Goal: Obtain resource: Obtain resource

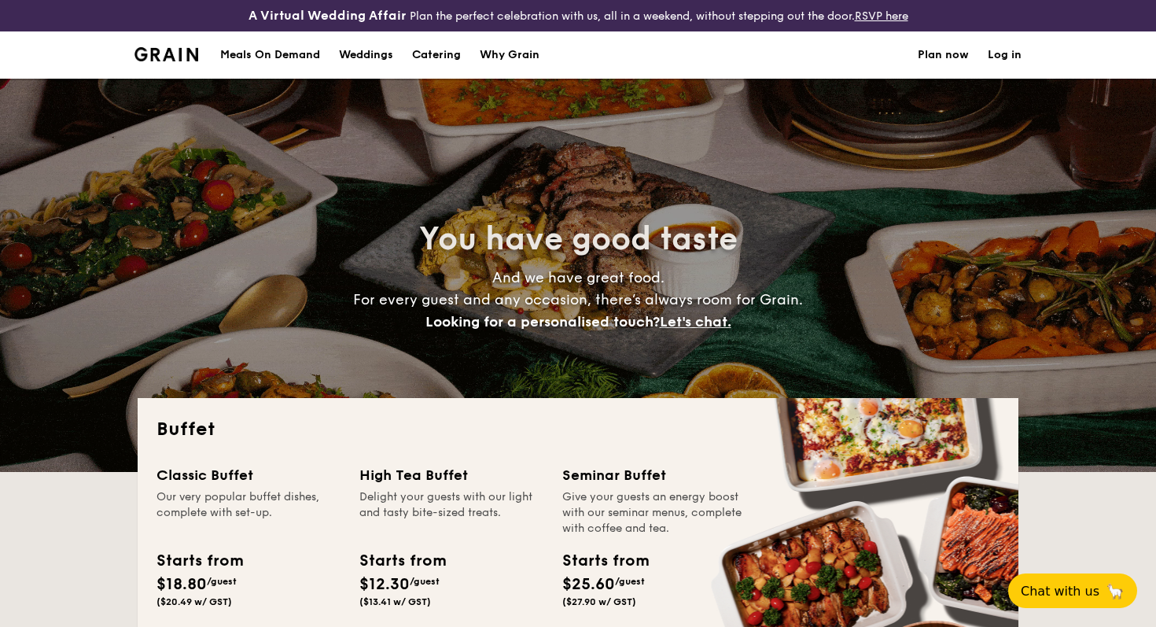
select select
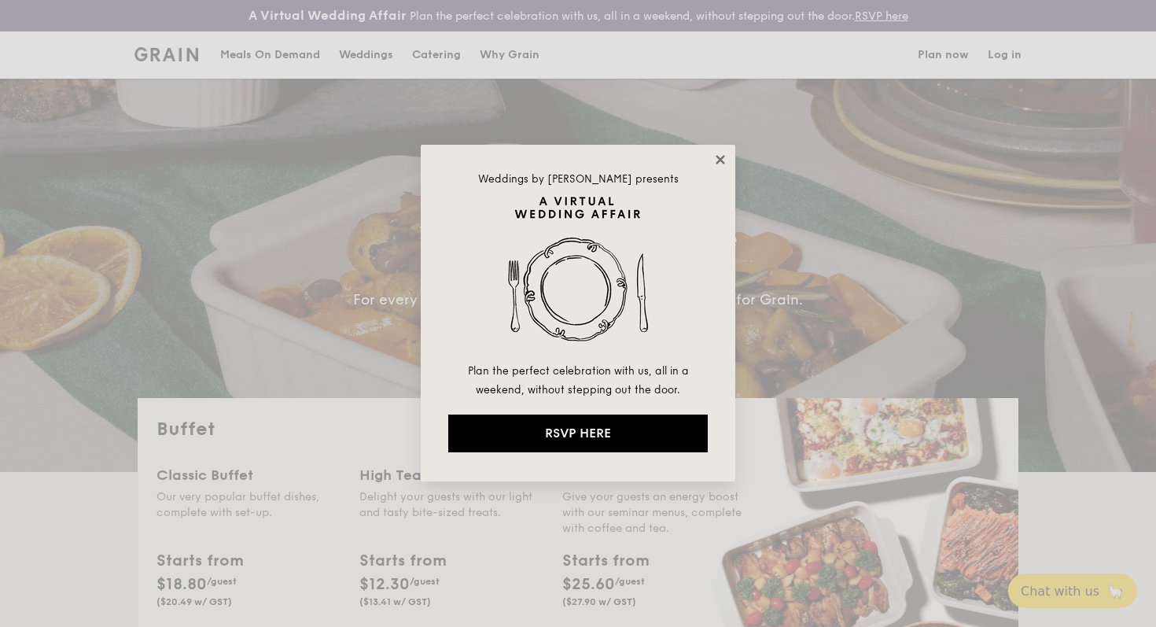
click at [721, 160] on icon at bounding box center [720, 159] width 9 height 9
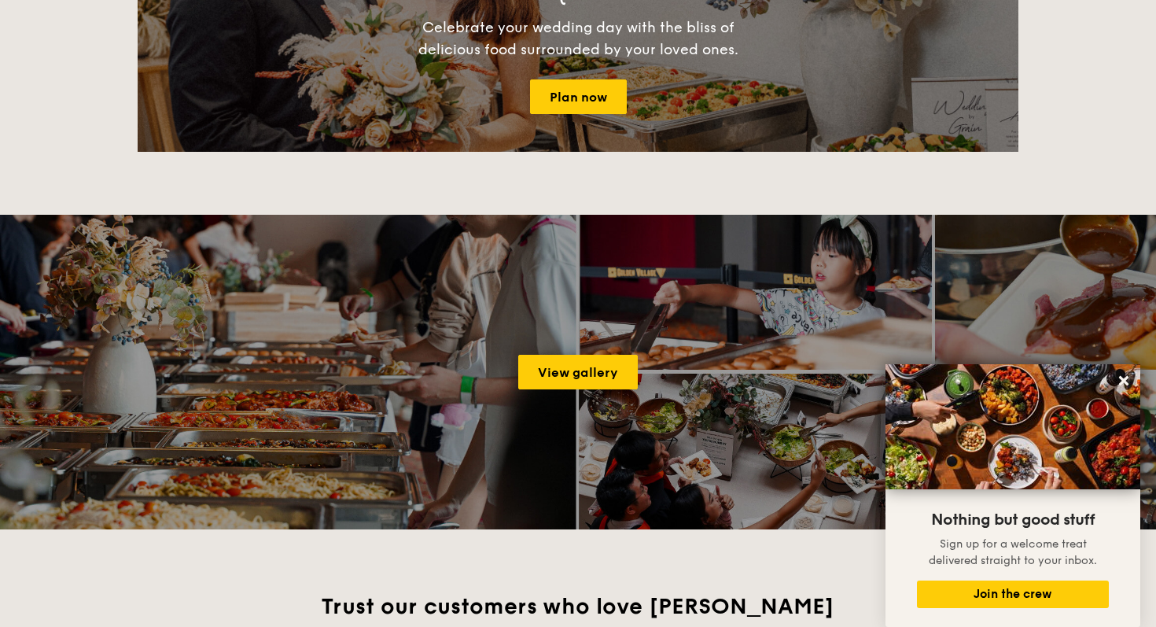
scroll to position [1936, 0]
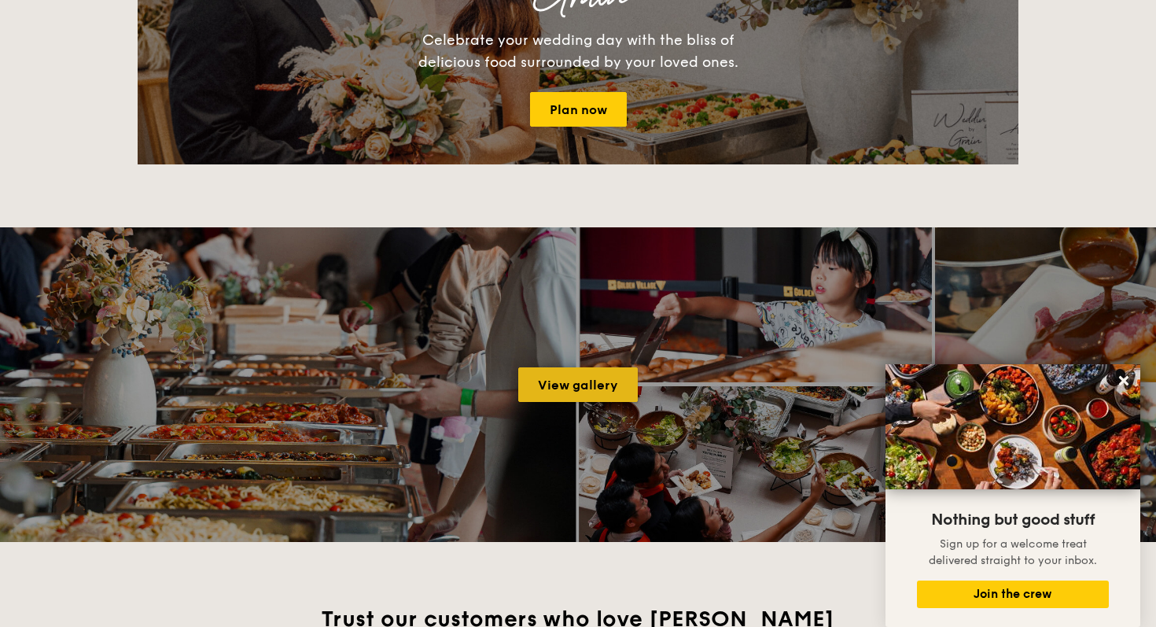
click at [569, 384] on link "View gallery" at bounding box center [578, 384] width 120 height 35
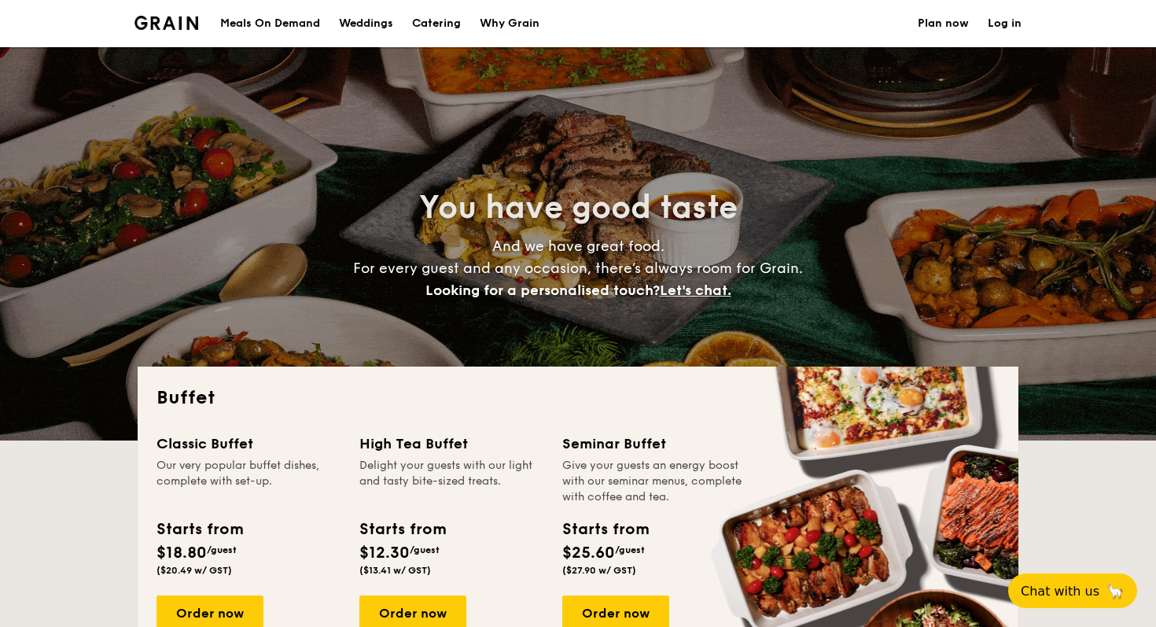
select select
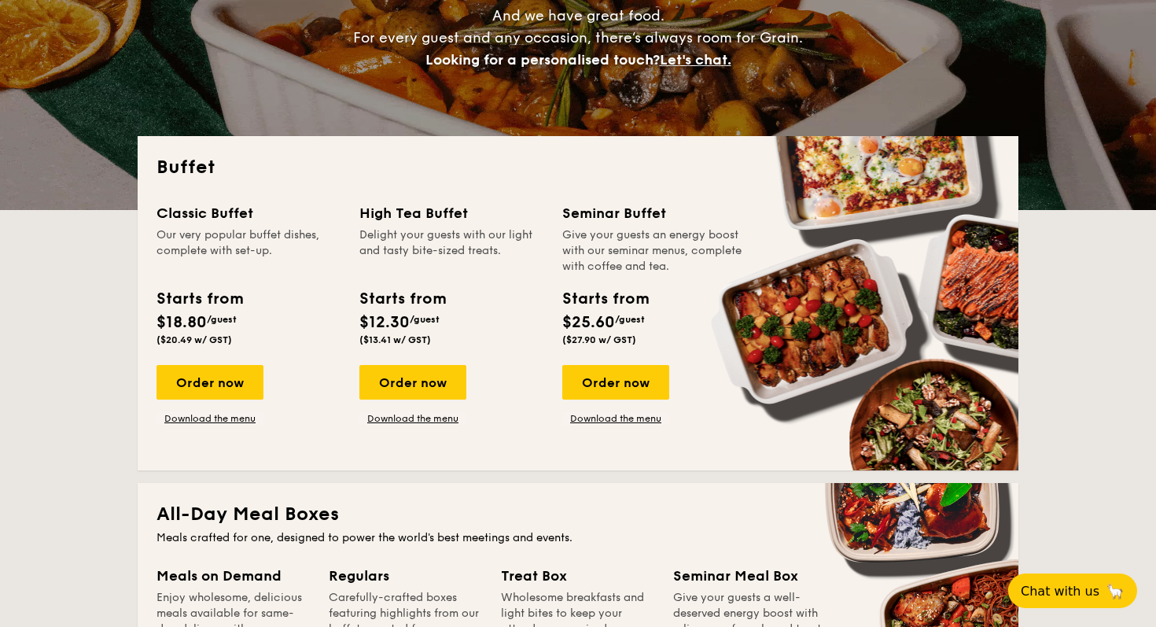
scroll to position [266, 0]
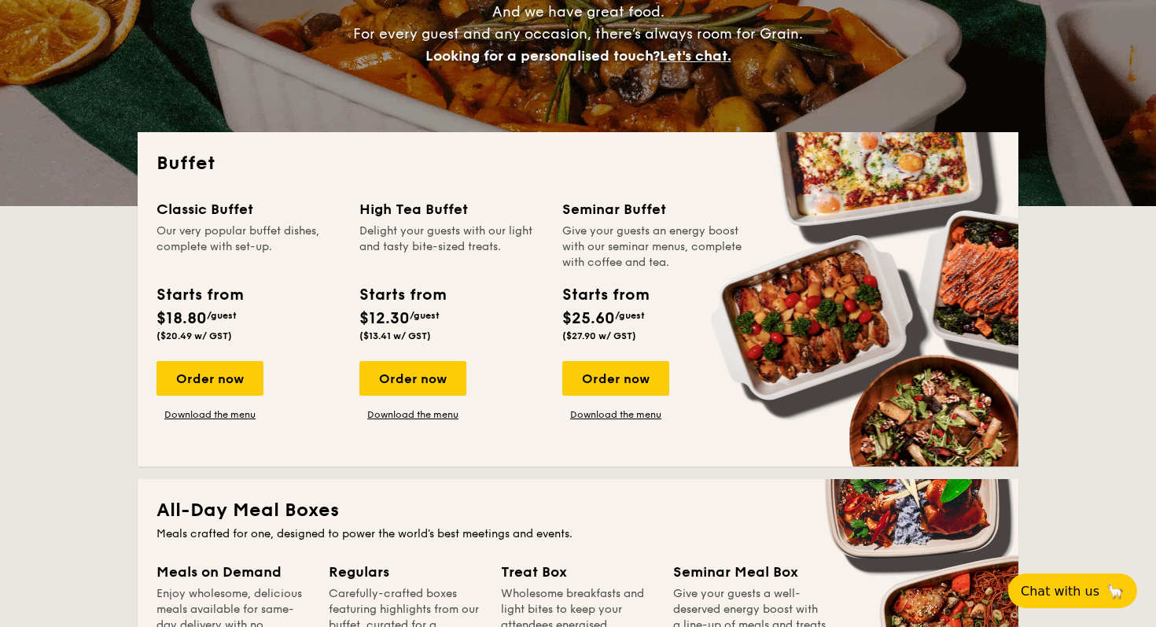
click at [647, 326] on div "Starts from $25.60 /guest ($27.90 w/ GST)" at bounding box center [605, 312] width 86 height 58
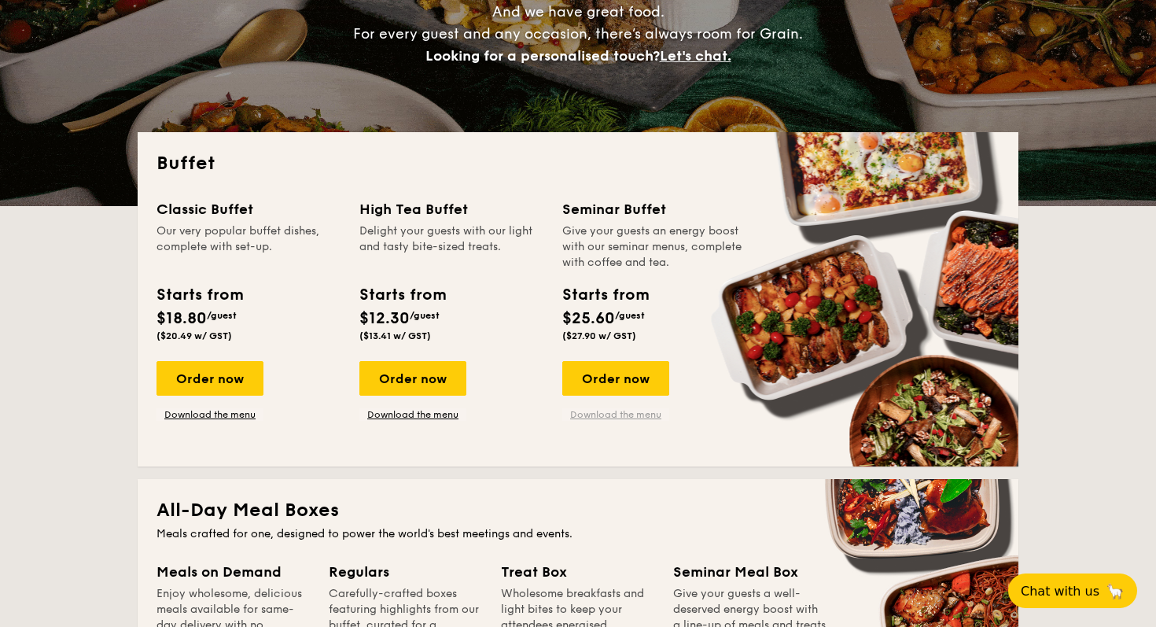
click at [628, 415] on link "Download the menu" at bounding box center [615, 414] width 107 height 13
click at [234, 420] on link "Download the menu" at bounding box center [210, 414] width 107 height 13
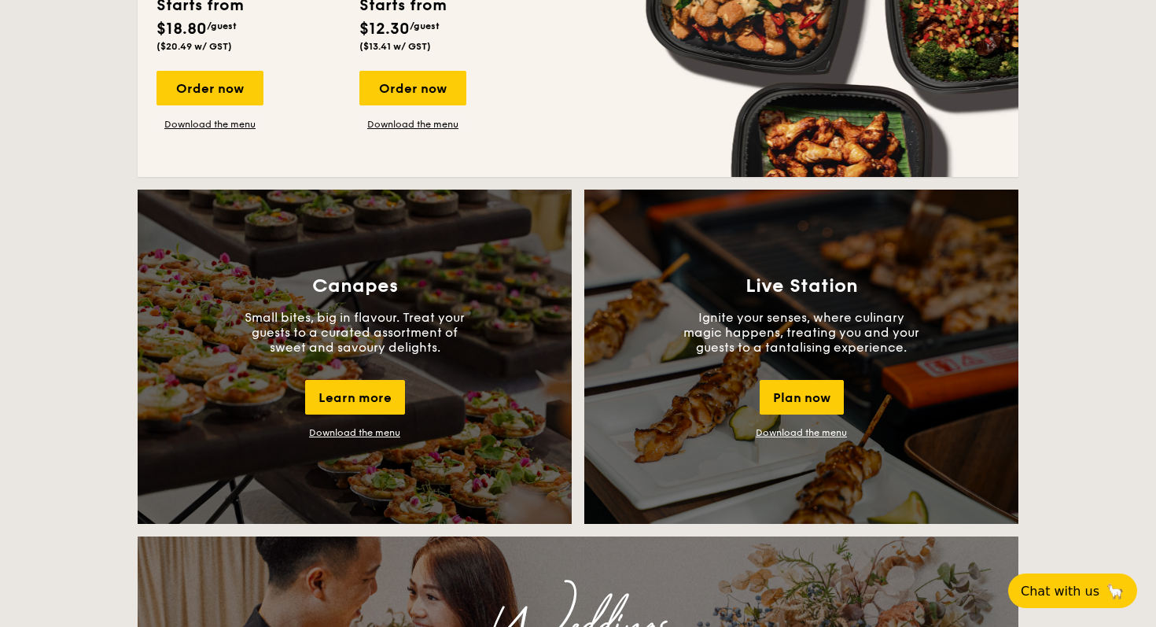
scroll to position [1247, 0]
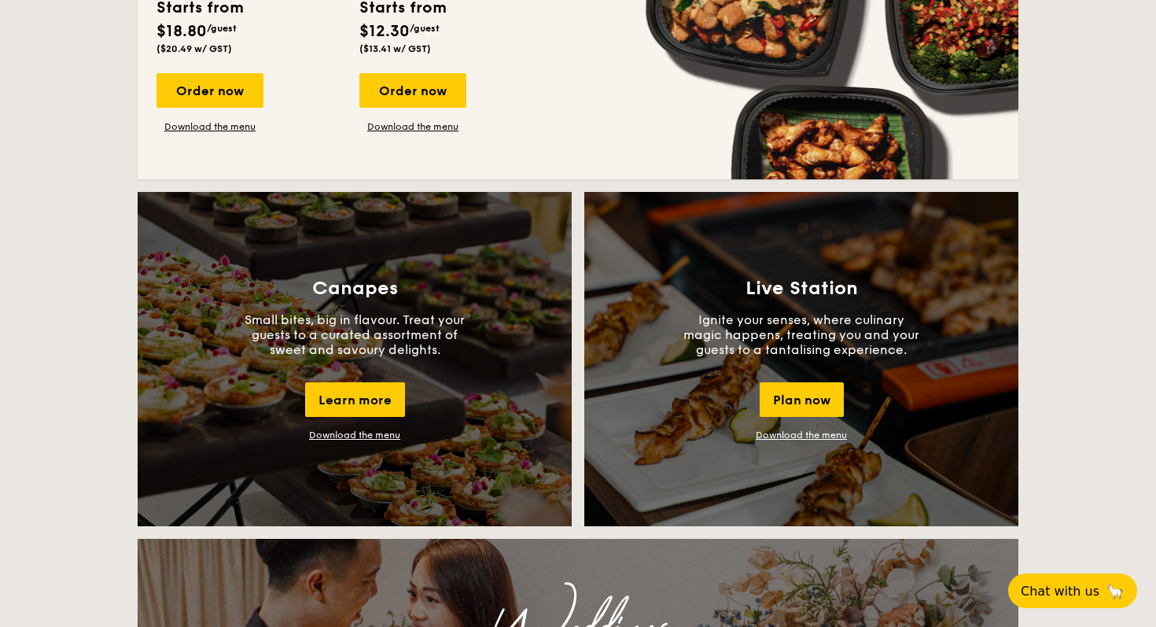
click at [821, 434] on link "Download the menu" at bounding box center [801, 434] width 91 height 11
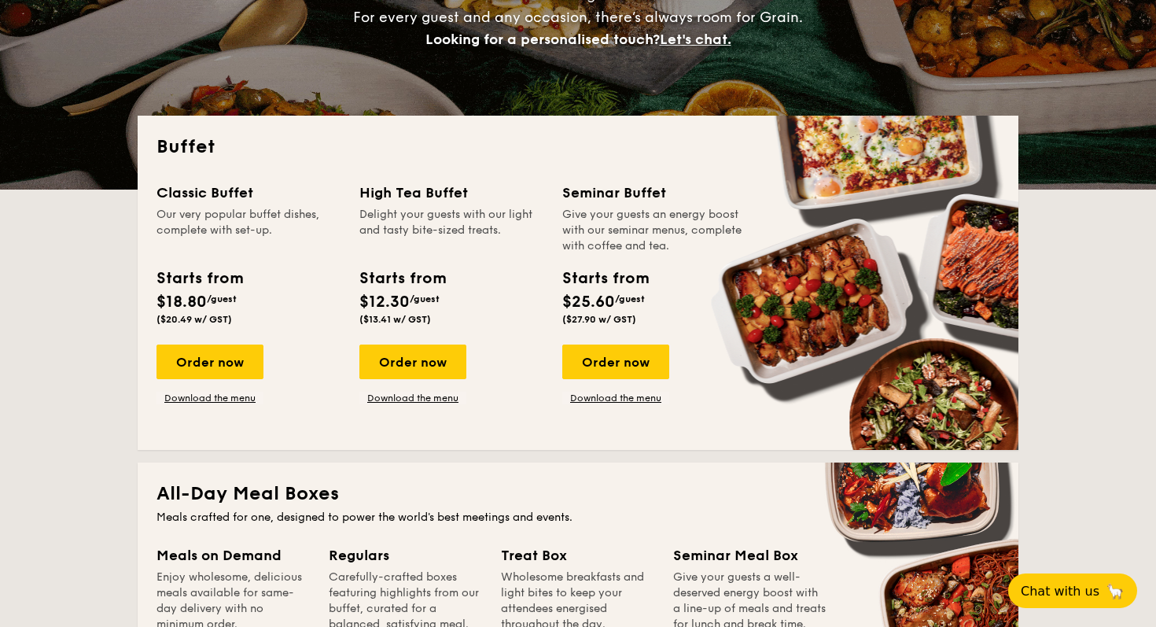
scroll to position [0, 0]
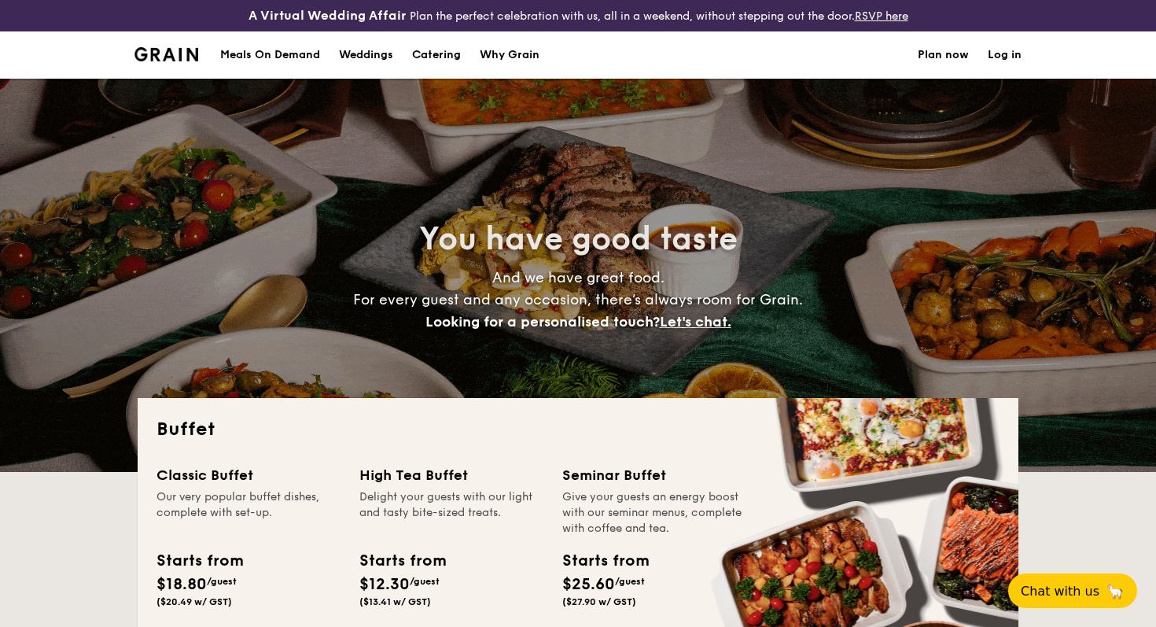
click at [381, 61] on div "Weddings" at bounding box center [366, 54] width 54 height 47
select select
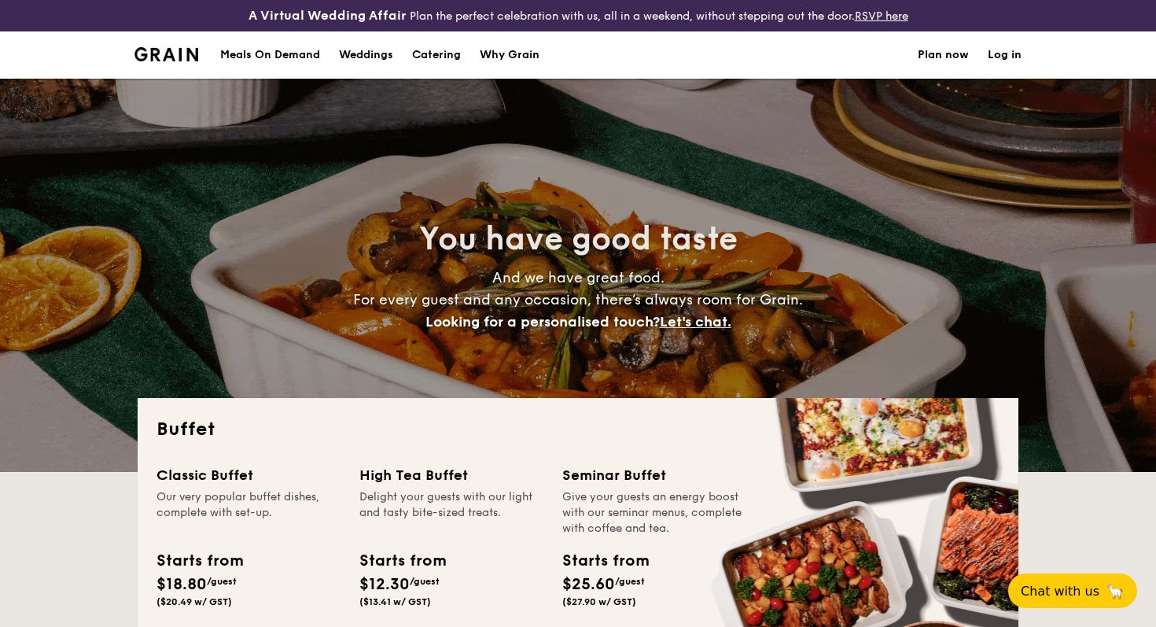
click at [435, 60] on h1 "Catering" at bounding box center [436, 54] width 49 height 47
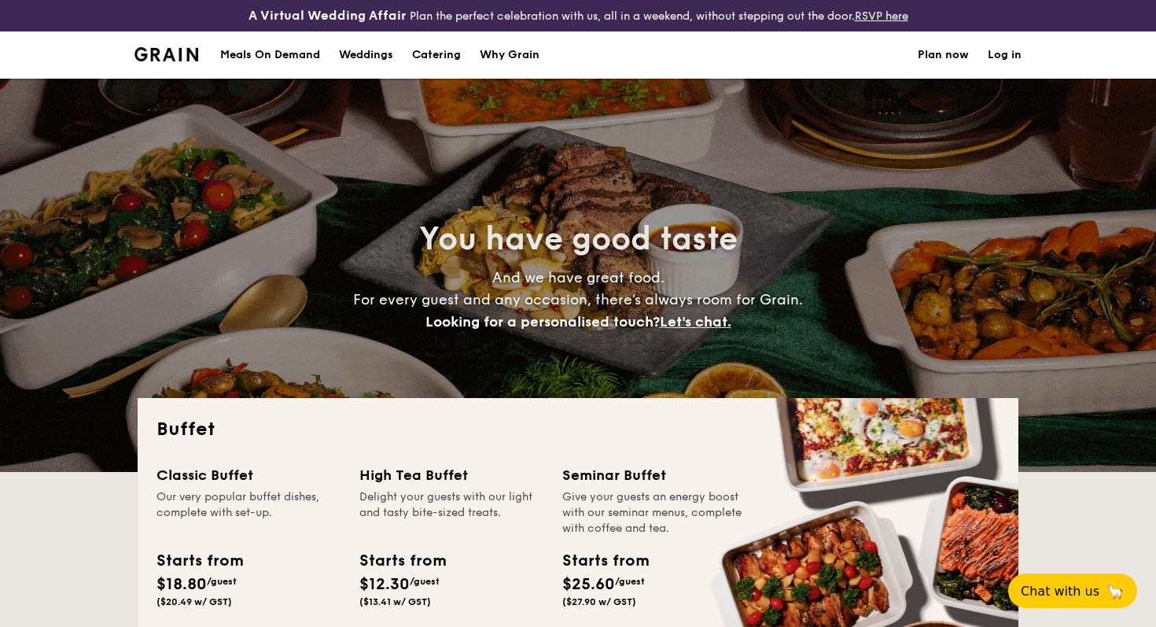
click at [423, 56] on h1 "Catering" at bounding box center [436, 54] width 49 height 47
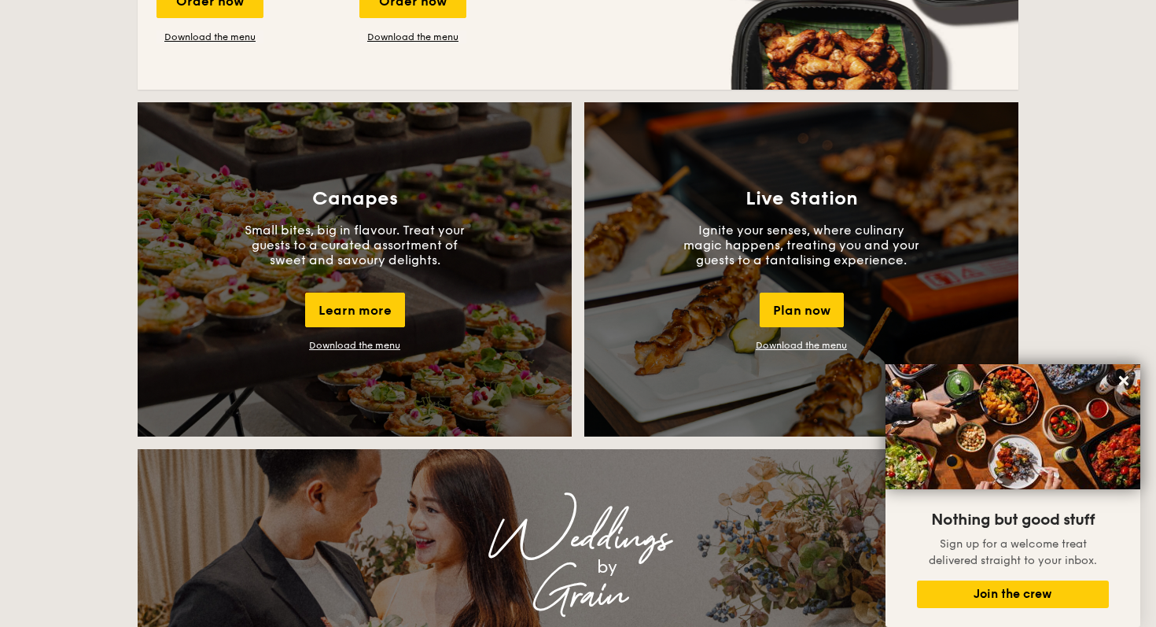
scroll to position [1335, 0]
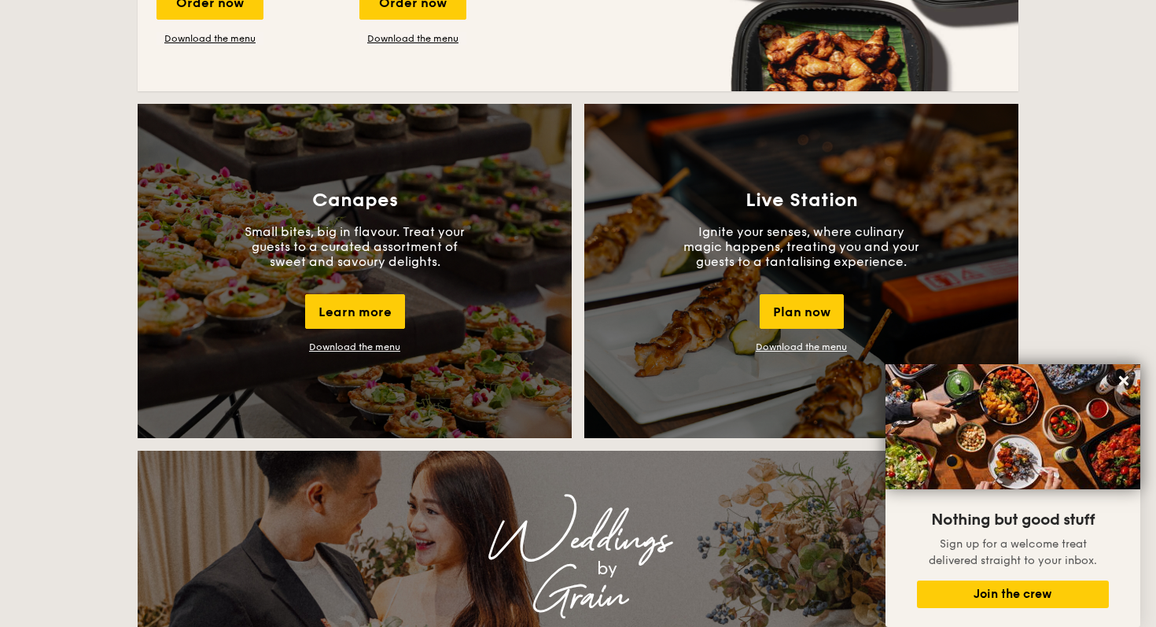
click at [811, 345] on link "Download the menu" at bounding box center [801, 346] width 91 height 11
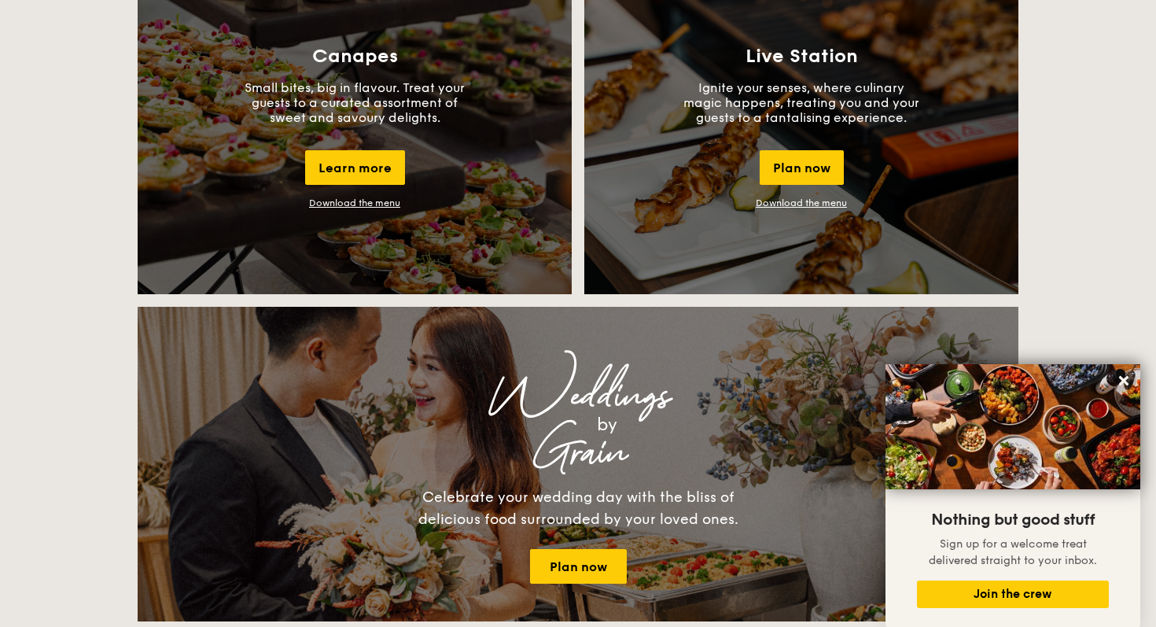
scroll to position [1525, 0]
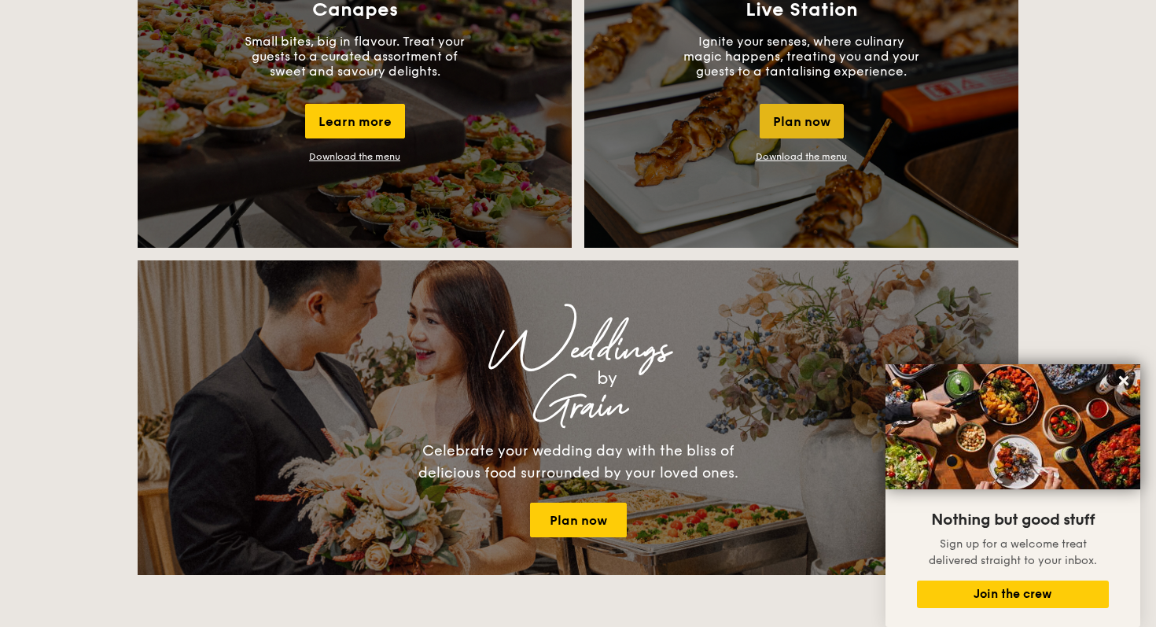
click at [760, 123] on div "Plan now" at bounding box center [802, 121] width 84 height 35
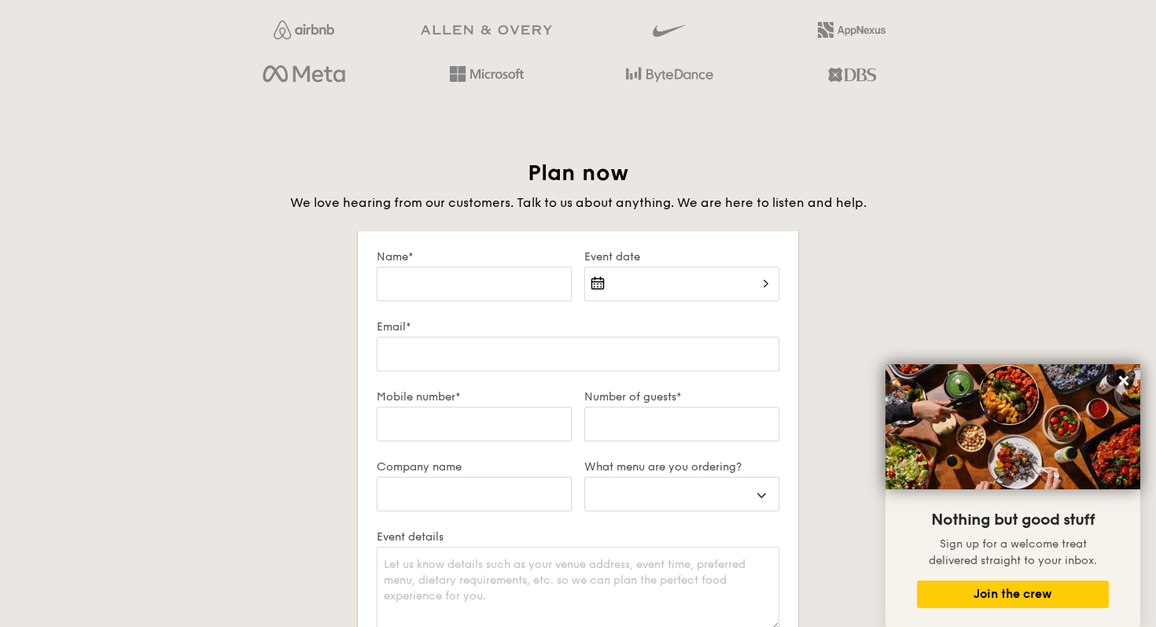
scroll to position [2731, 0]
